Goal: Check status: Check status

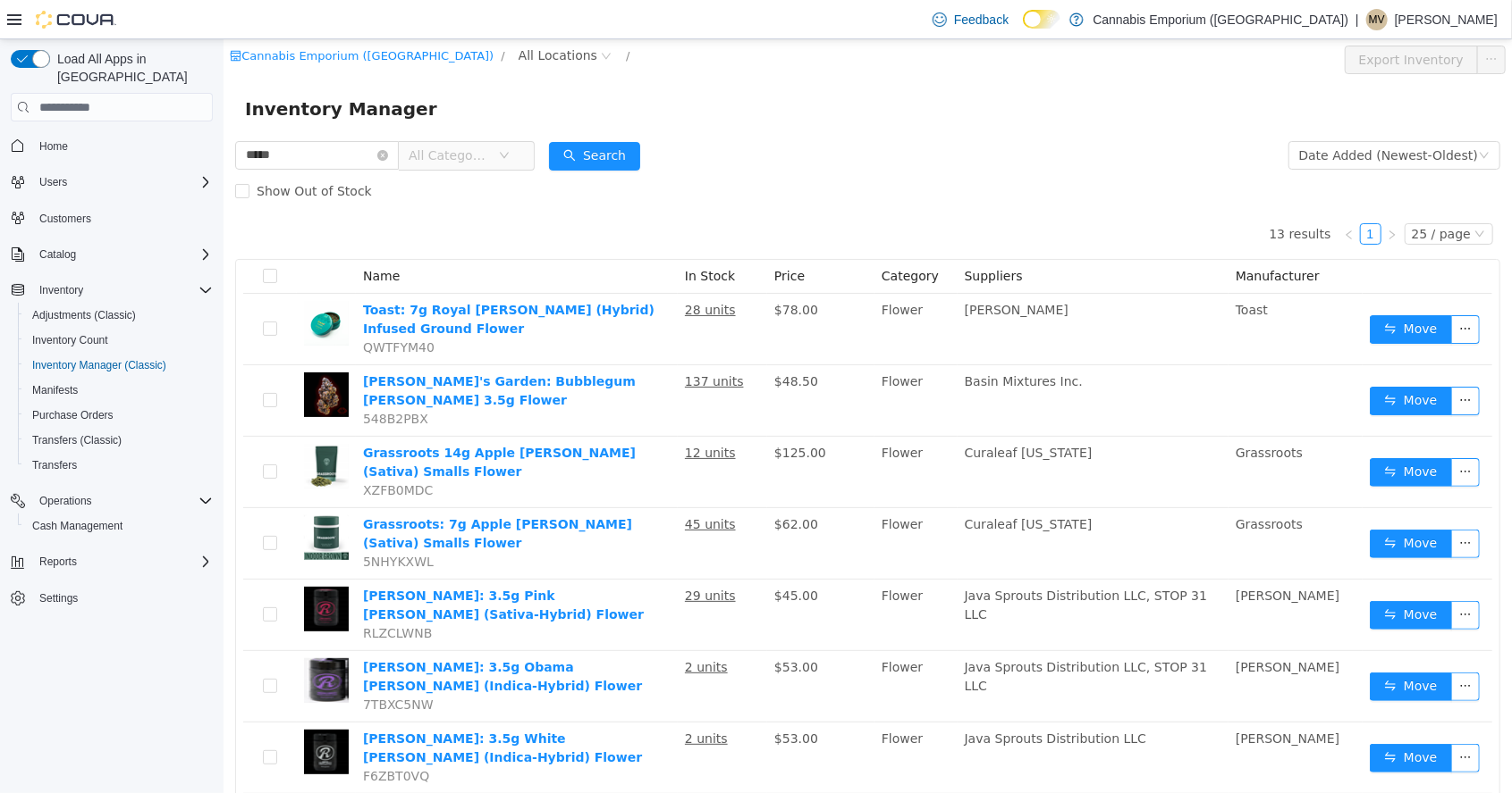
scroll to position [270, 0]
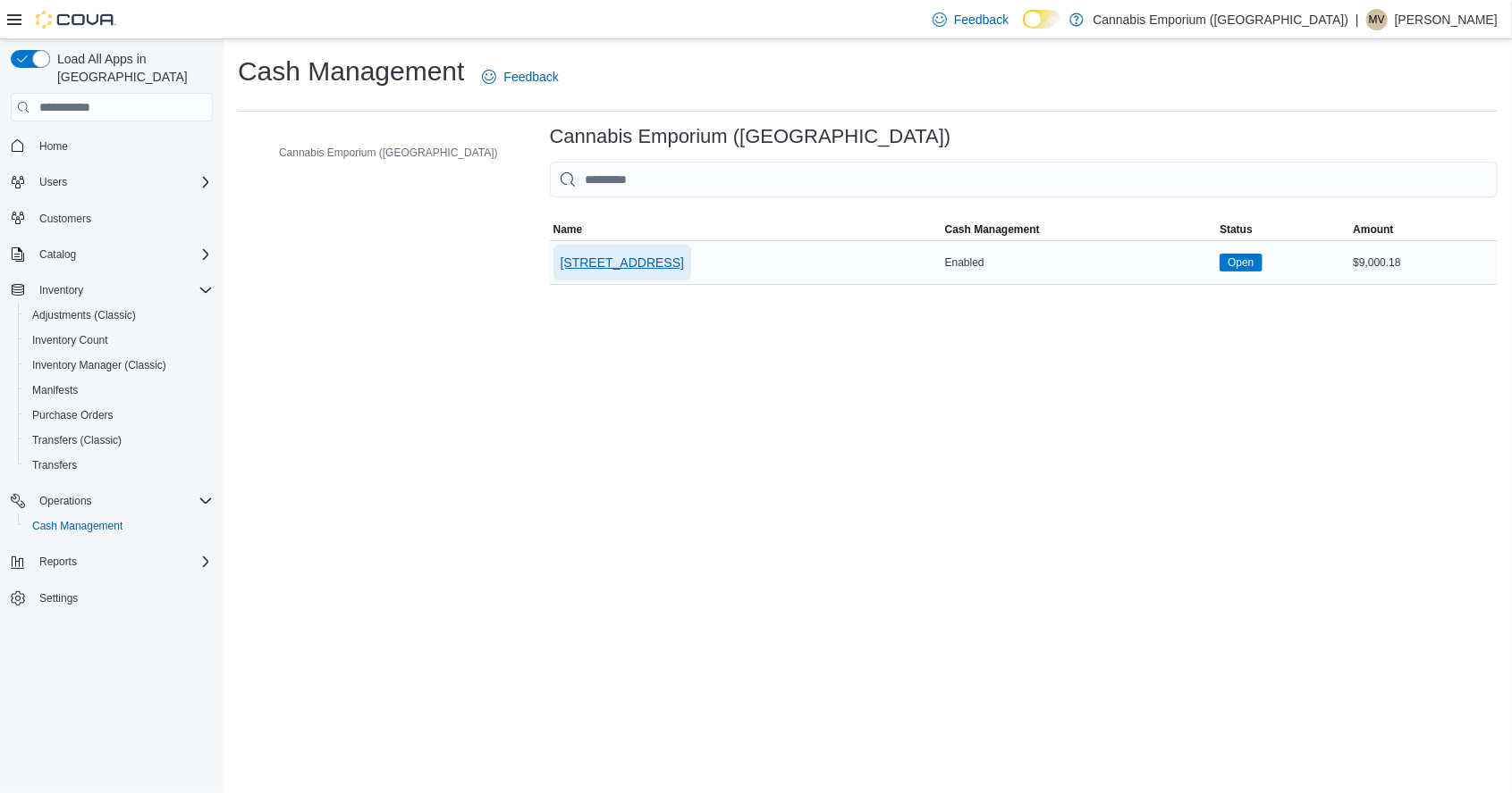
click at [560, 265] on span "[STREET_ADDRESS]" at bounding box center [621, 262] width 123 height 18
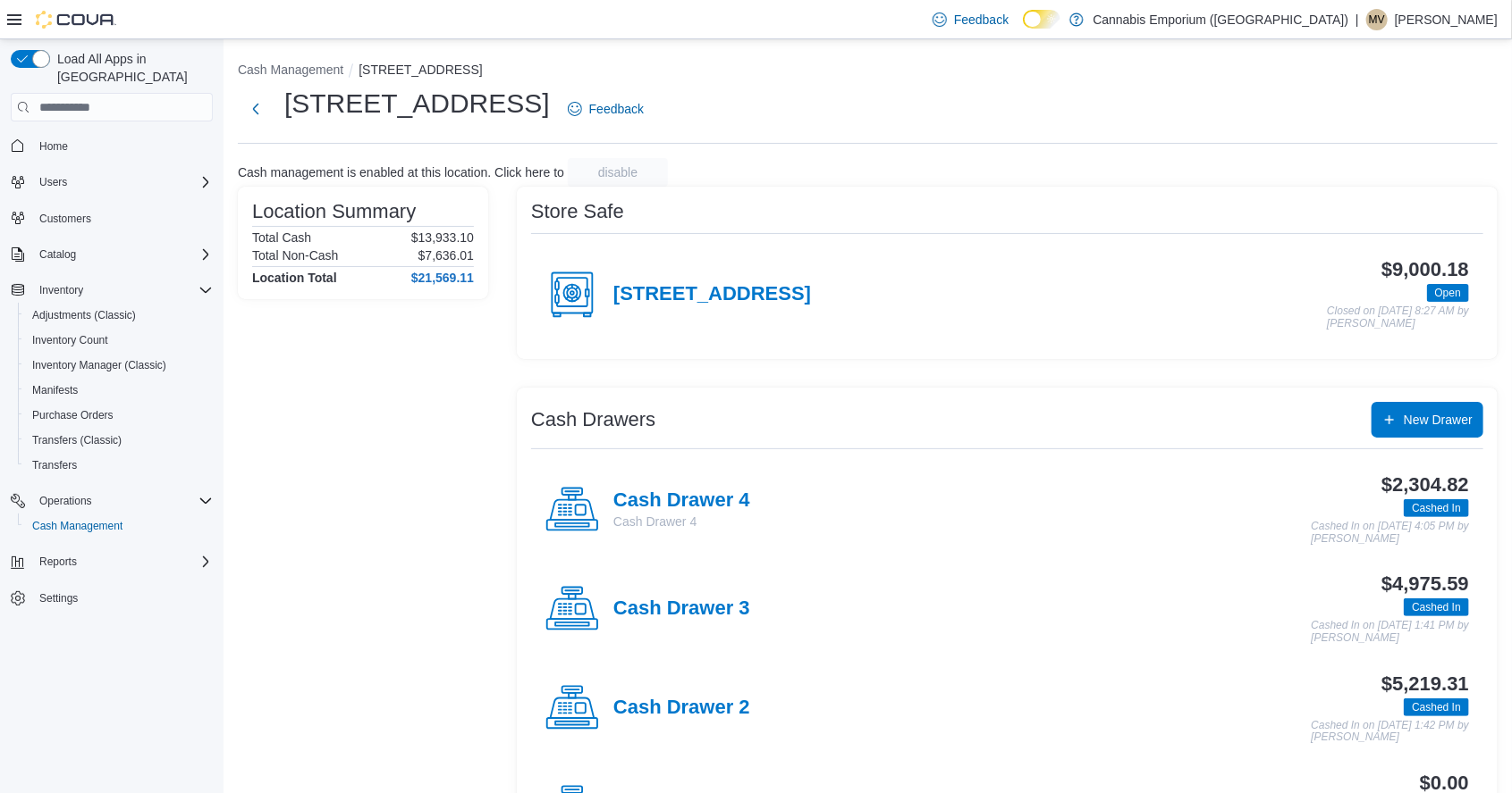
scroll to position [93, 0]
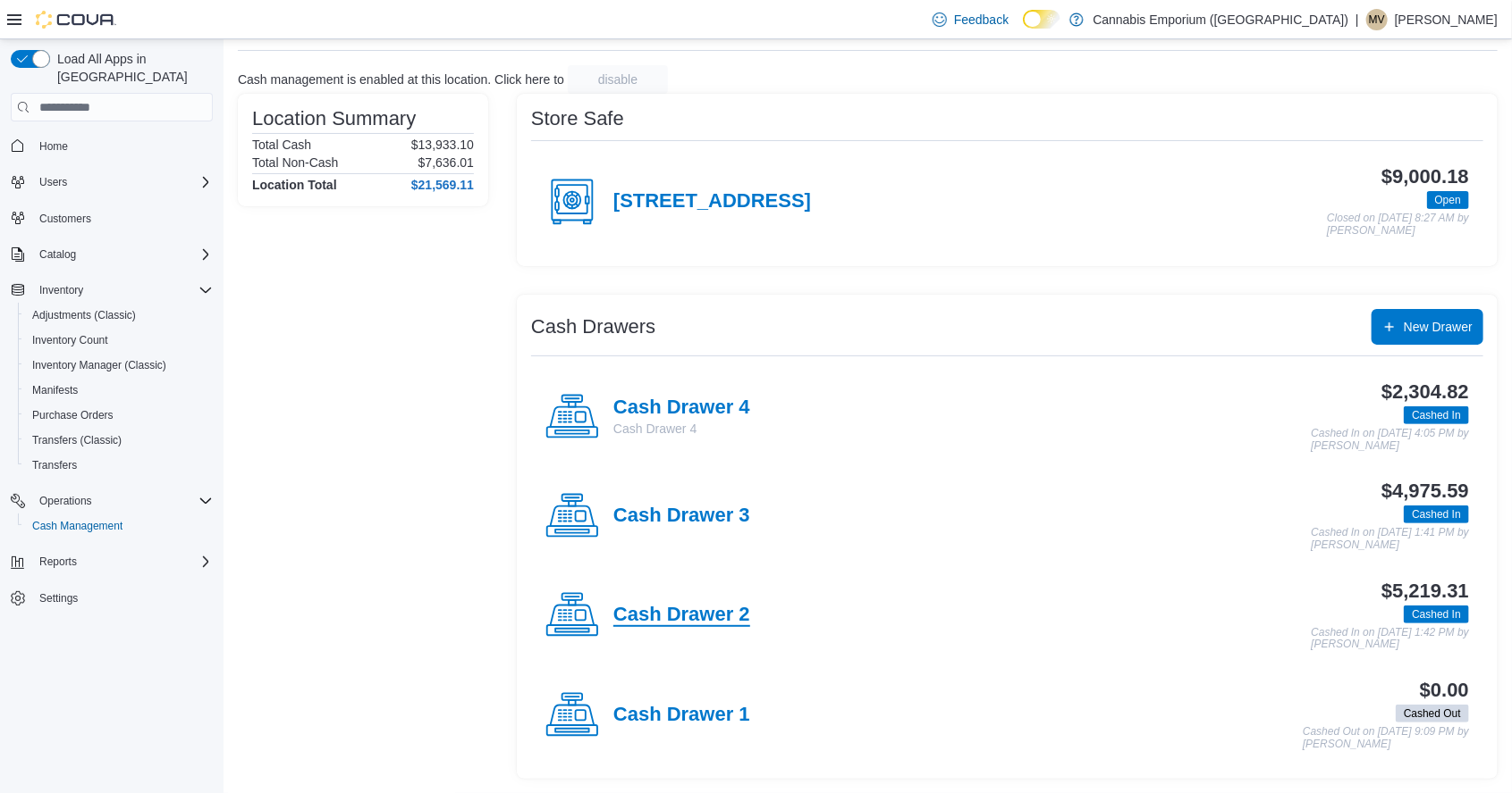
click at [725, 627] on h4 "Cash Drawer 2" at bounding box center [681, 616] width 137 height 24
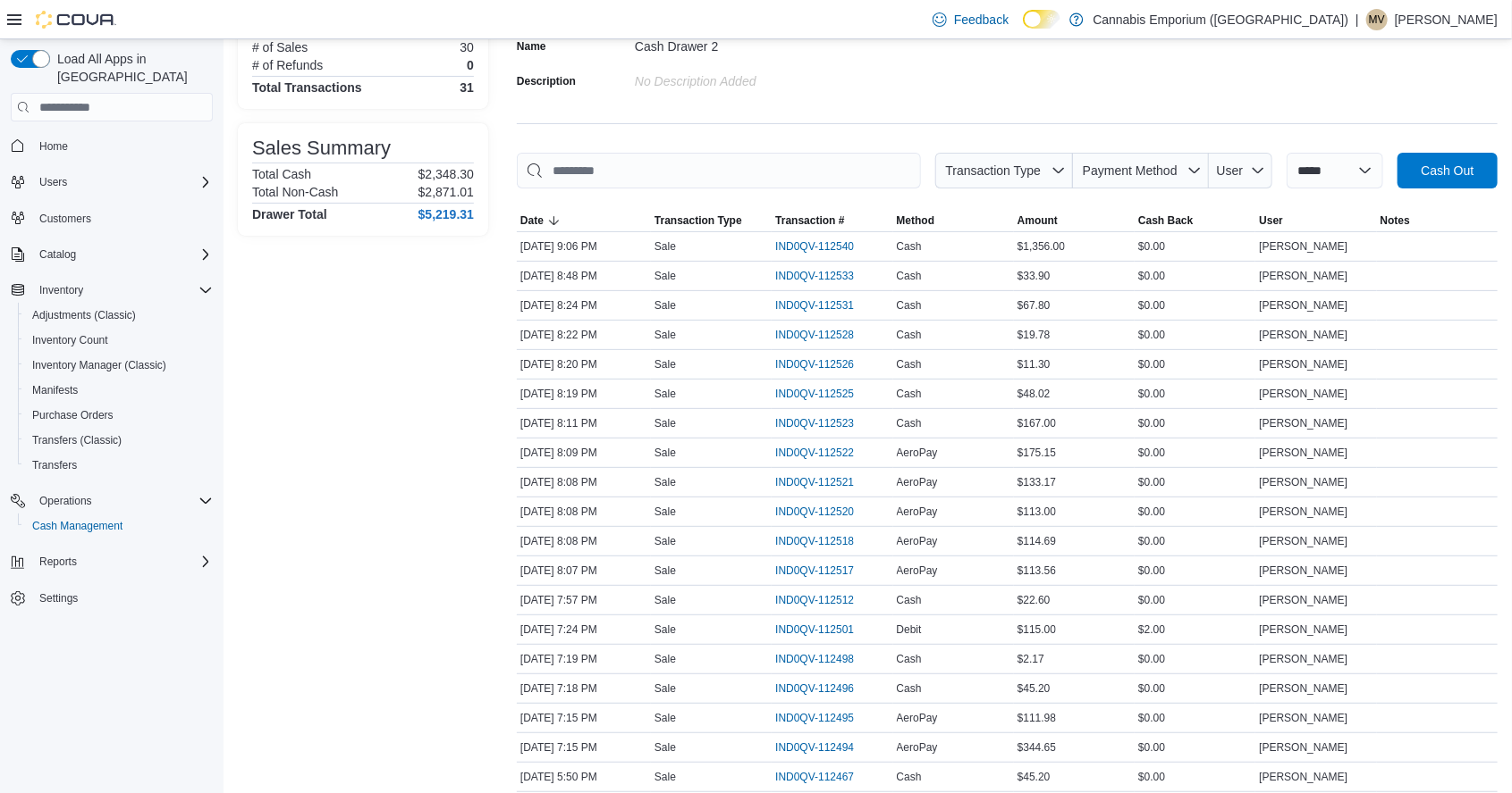
scroll to position [165, 0]
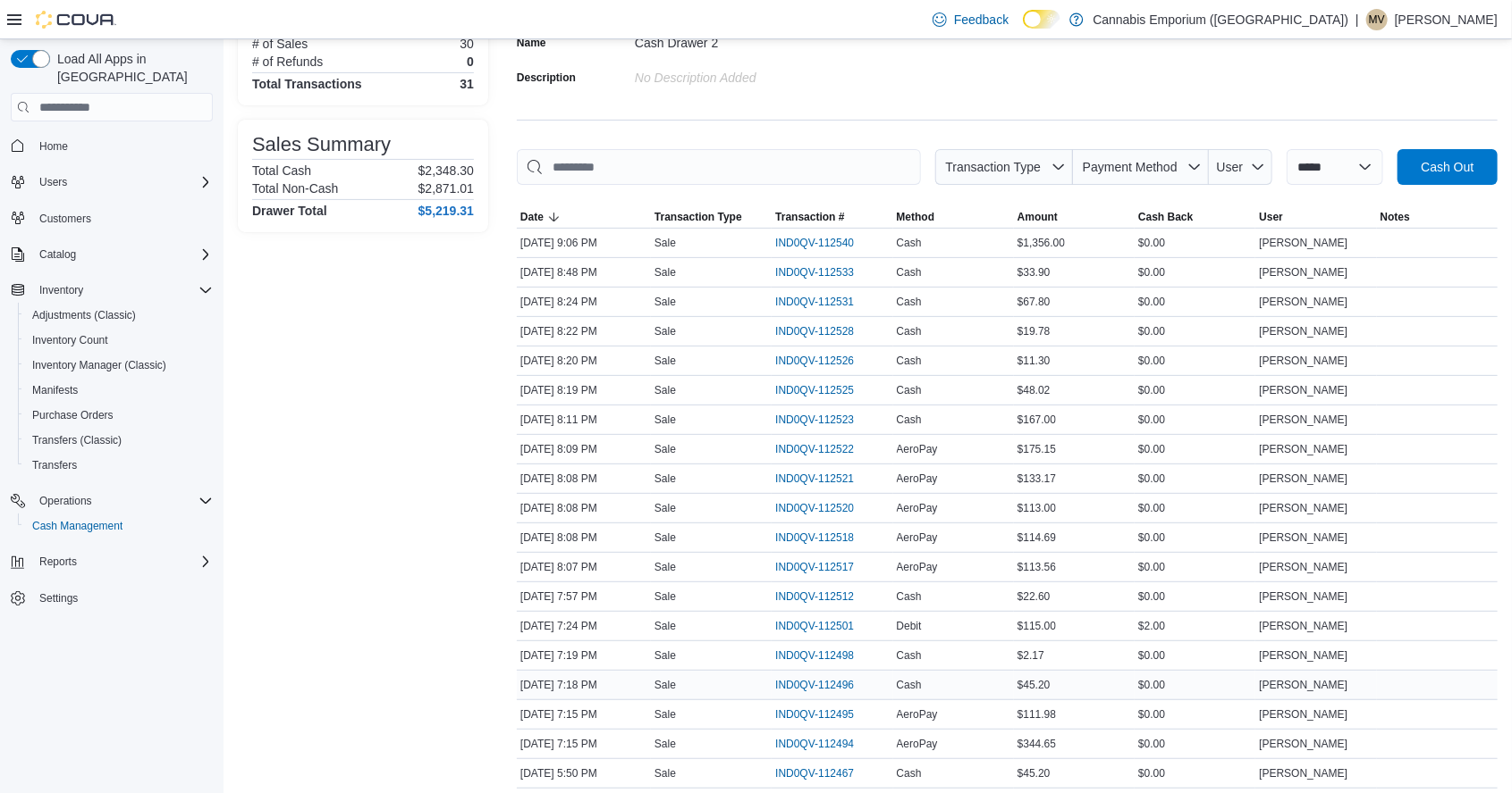
click at [953, 672] on td "Method Cash" at bounding box center [953, 686] width 121 height 29
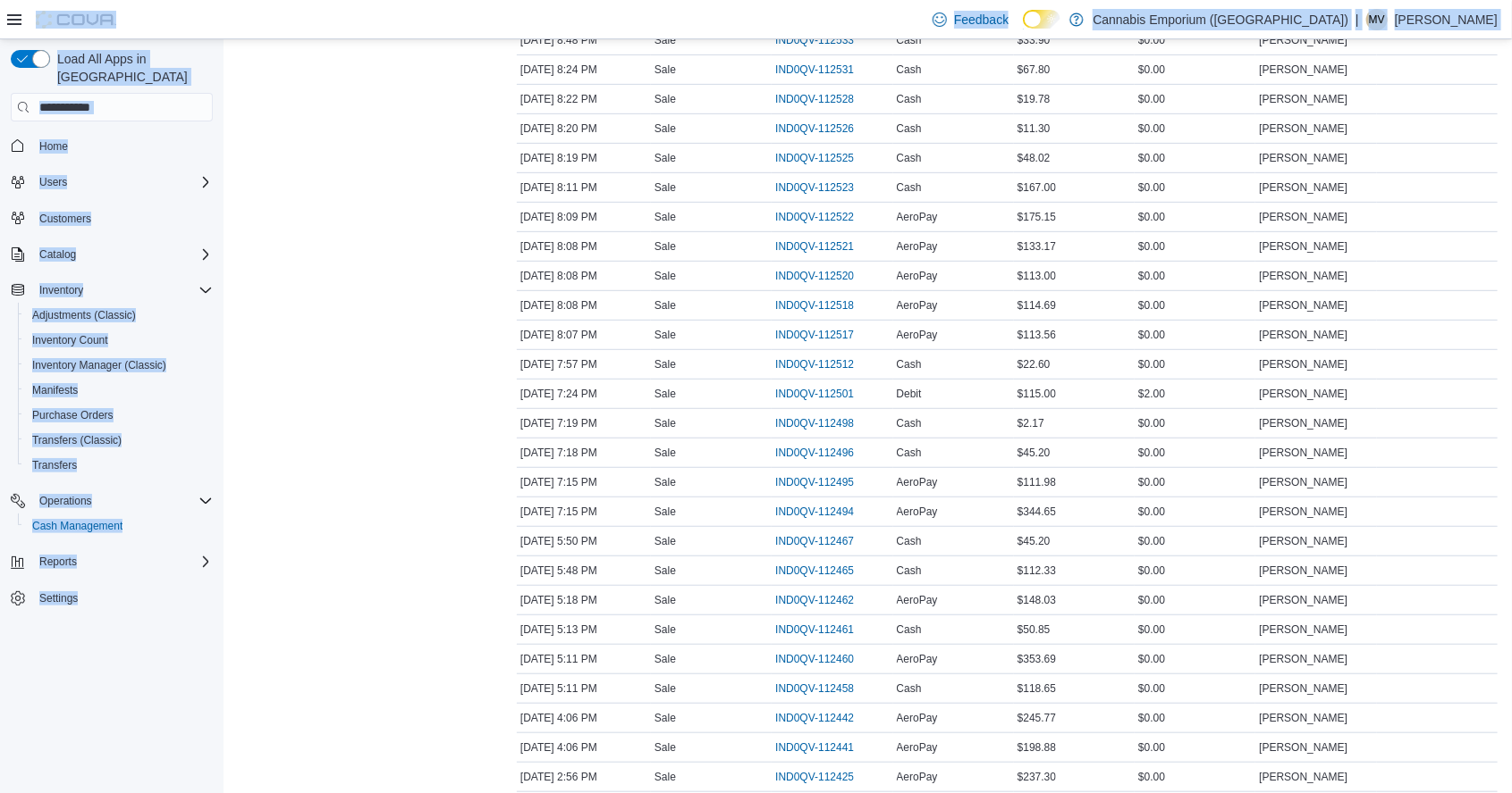
scroll to position [397, 0]
